Goal: Task Accomplishment & Management: Use online tool/utility

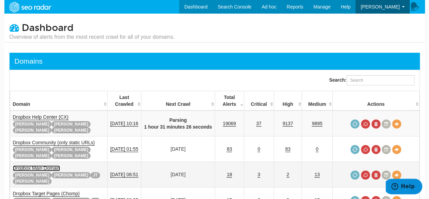
click at [48, 165] on link "Dropbox Main Domain" at bounding box center [36, 168] width 47 height 6
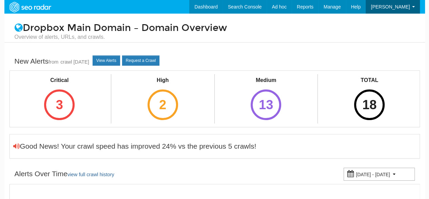
scroll to position [27, 0]
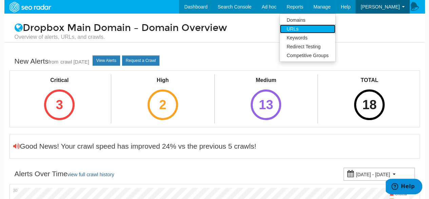
click at [326, 29] on link "URLs" at bounding box center [308, 28] width 56 height 9
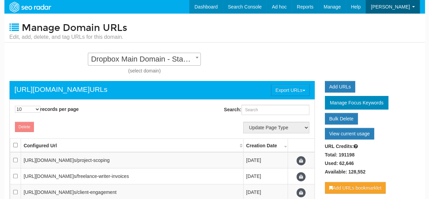
scroll to position [7, 0]
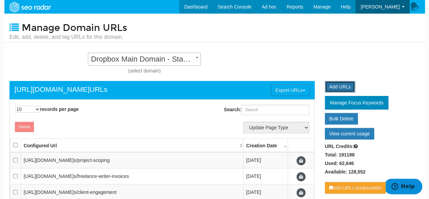
click at [338, 84] on link "Add URLs" at bounding box center [340, 87] width 31 height 12
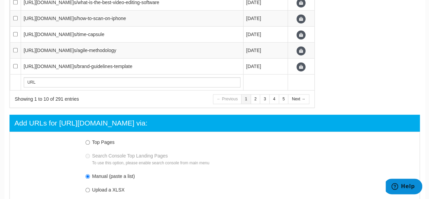
scroll to position [374, 0]
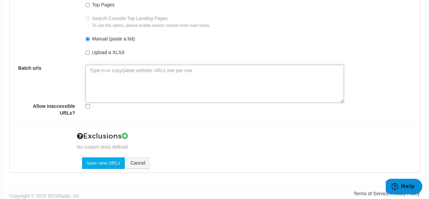
click at [241, 74] on textarea "Batch urls" at bounding box center [215, 83] width 259 height 38
paste textarea "https://www.dropbox.com/get_help https://www.dropbox.com/get_help/billing-issue…"
type textarea "https://www.dropbox.com/get_help https://www.dropbox.com/get_help/billing-issue…"
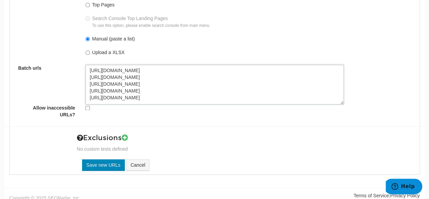
type textarea "https://www.dropbox.com/get_help https://www.dropbox.com/get_help/billing-issue…"
click at [98, 162] on input "Save new URLs" at bounding box center [103, 165] width 43 height 12
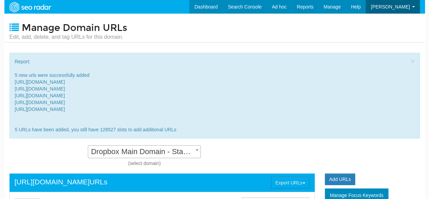
scroll to position [7, 0]
